Goal: Task Accomplishment & Management: Use online tool/utility

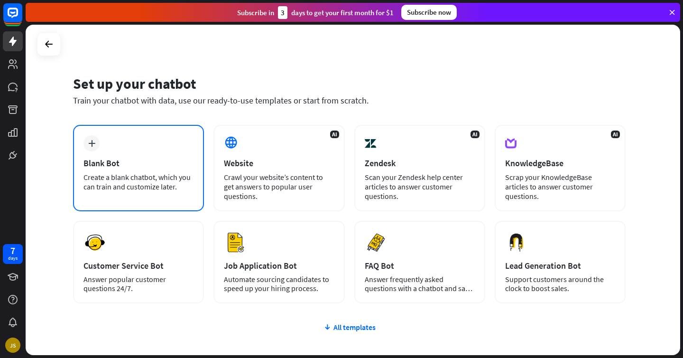
click at [180, 168] on div "plus Blank Bot Create a blank chatbot, which you can train and customize later." at bounding box center [138, 168] width 131 height 86
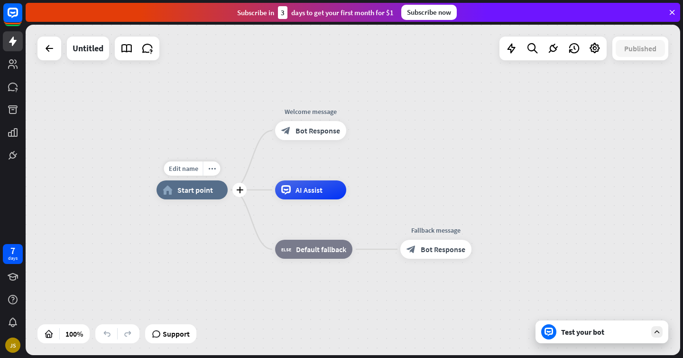
click at [209, 196] on div "home_2 Start point" at bounding box center [192, 189] width 71 height 19
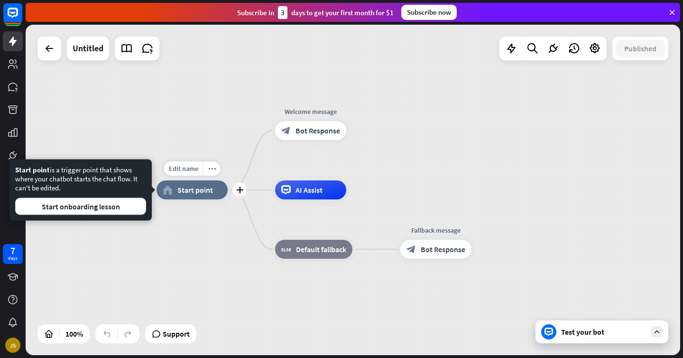
click at [201, 192] on span "Start point" at bounding box center [195, 189] width 36 height 9
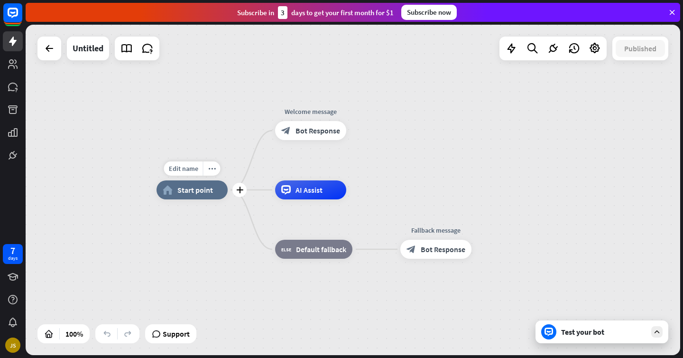
click at [192, 180] on div "Edit name more_horiz plus home_2 Start point" at bounding box center [192, 189] width 71 height 19
click at [196, 194] on span "Start point" at bounding box center [195, 189] width 36 height 9
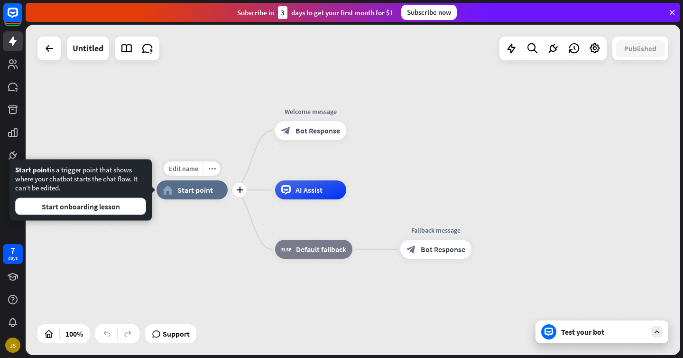
click at [196, 194] on span "Start point" at bounding box center [195, 189] width 36 height 9
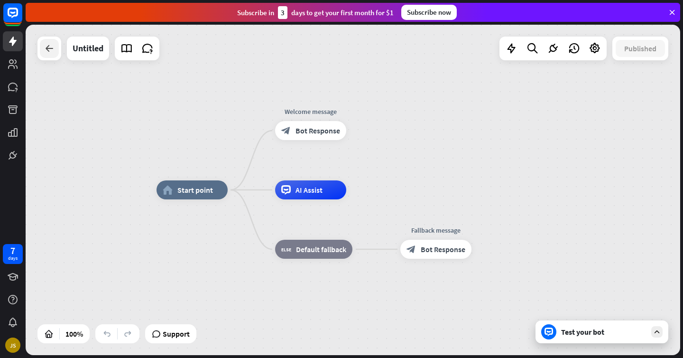
click at [53, 39] on div at bounding box center [49, 48] width 19 height 19
